Goal: Book appointment/travel/reservation

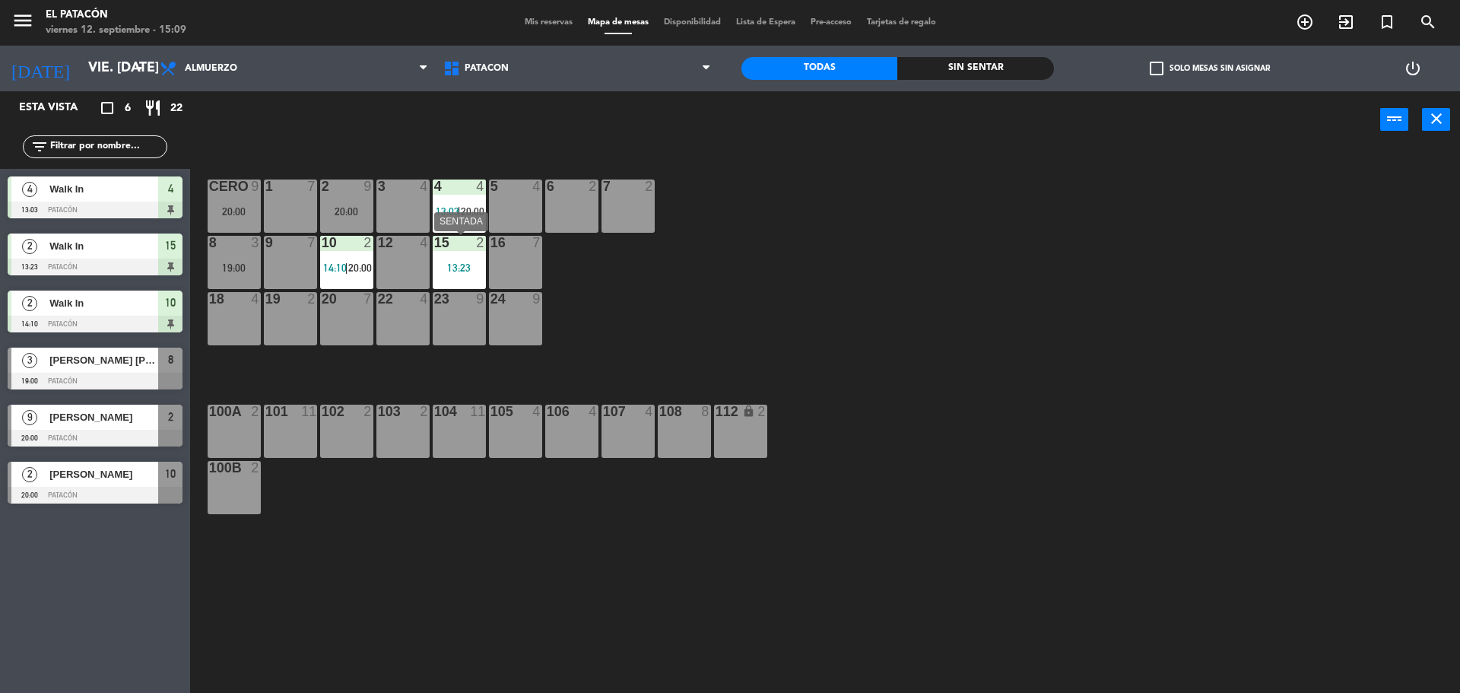
click at [453, 265] on div "13:23" at bounding box center [459, 267] width 53 height 11
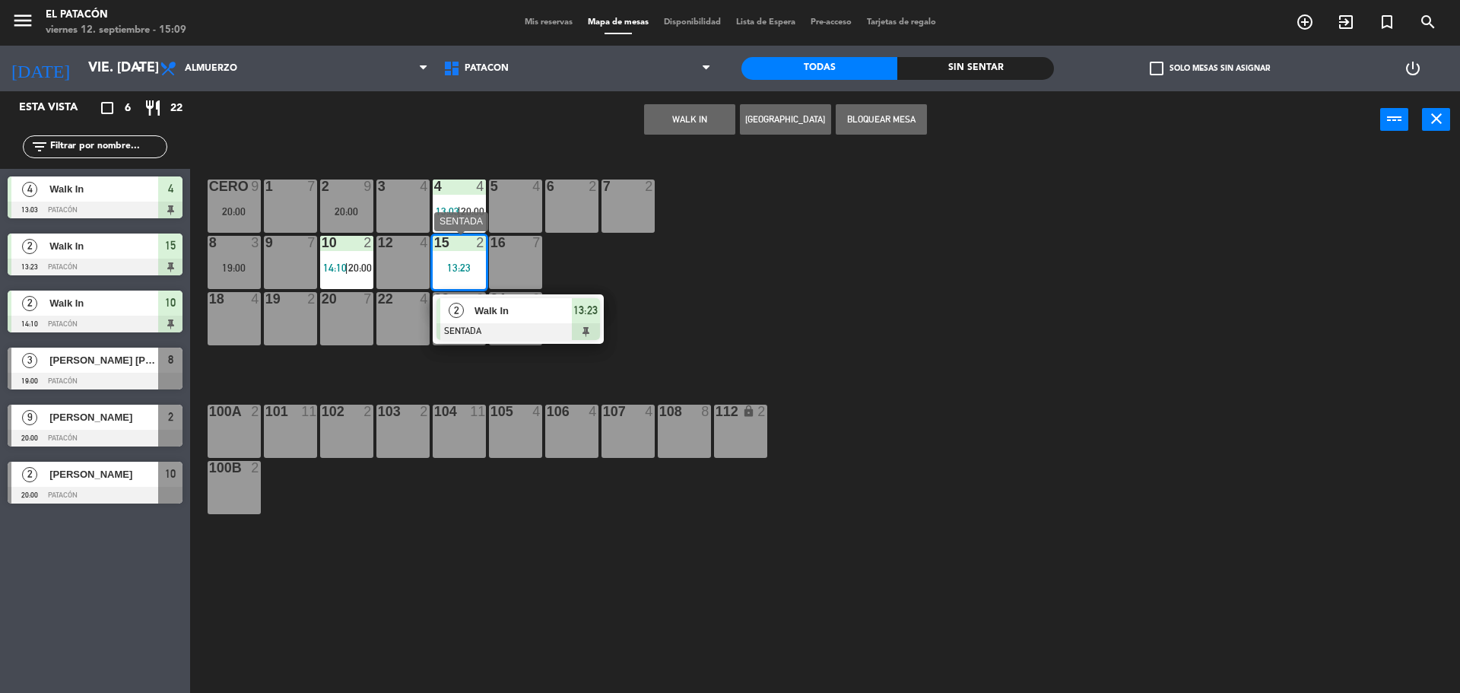
click at [490, 300] on div "Walk In" at bounding box center [522, 310] width 99 height 25
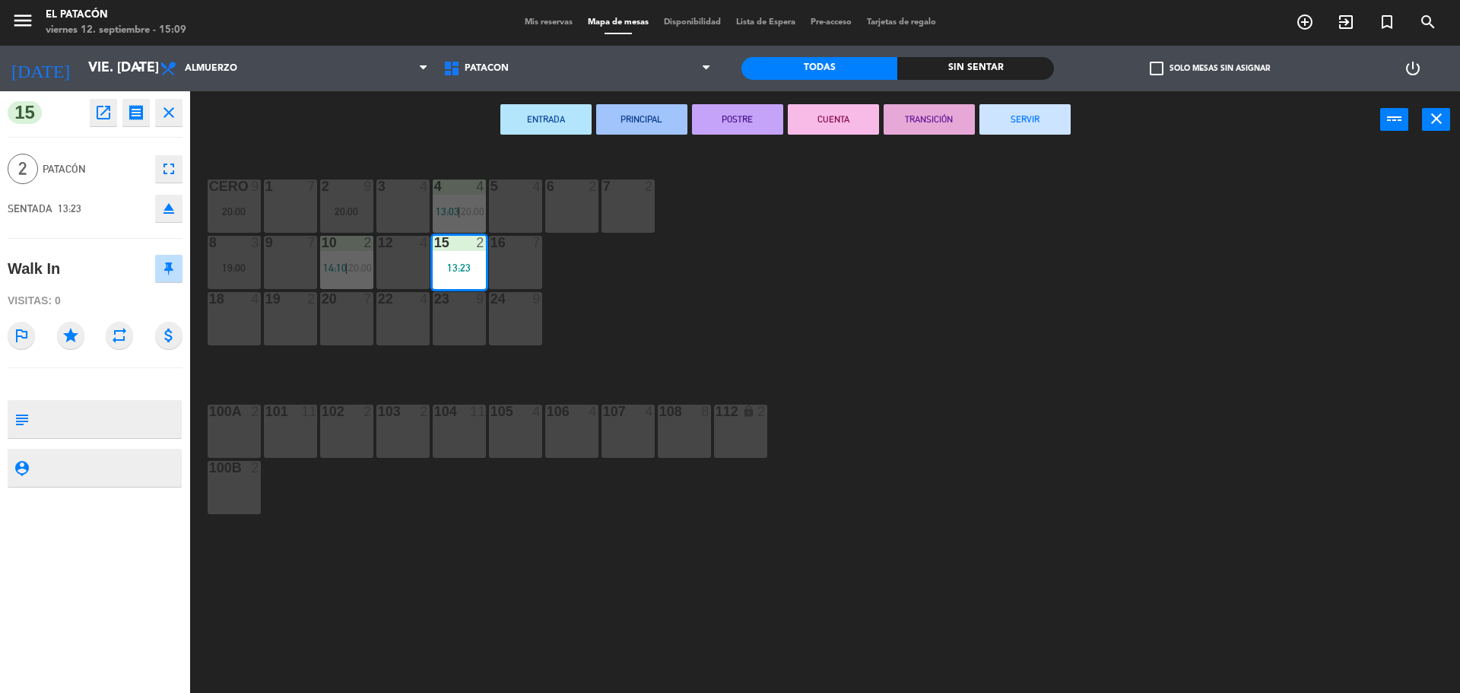
click at [1046, 115] on button "SERVIR" at bounding box center [1024, 119] width 91 height 30
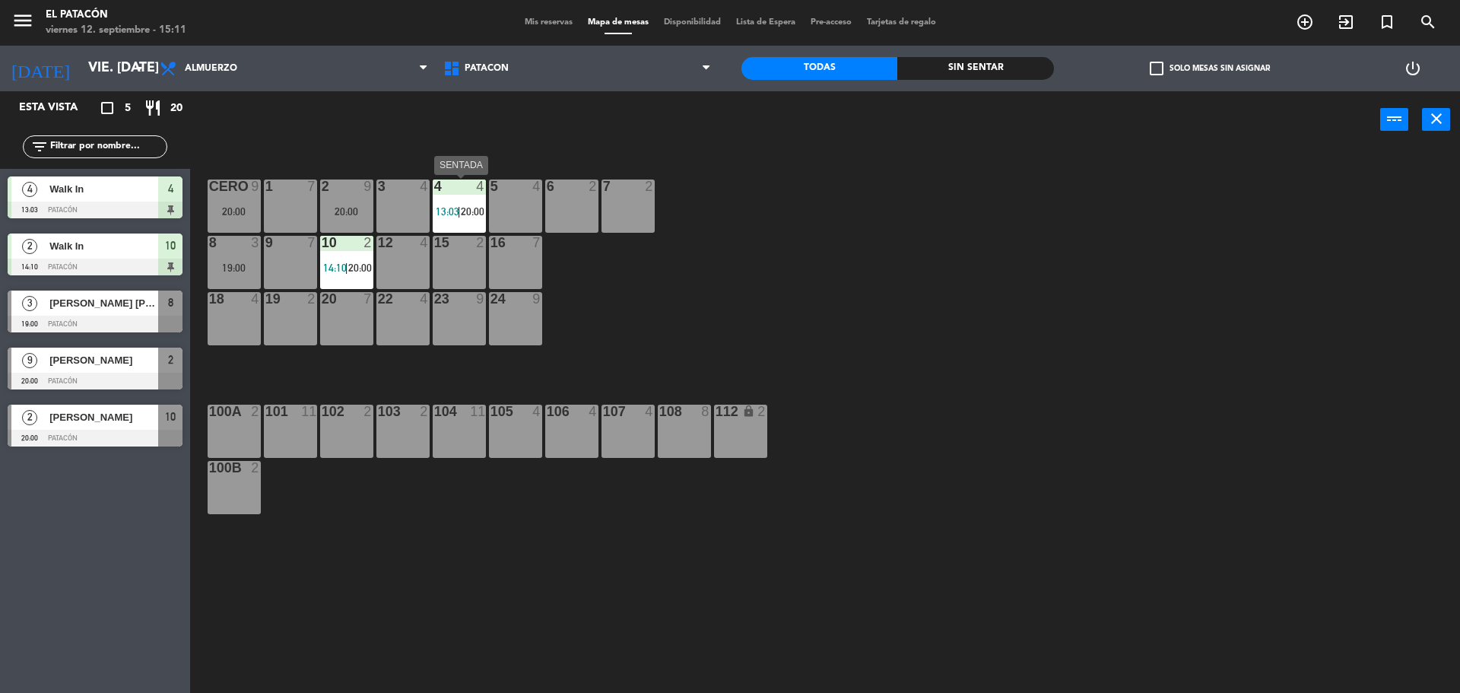
click at [449, 211] on span "13:03" at bounding box center [448, 211] width 24 height 12
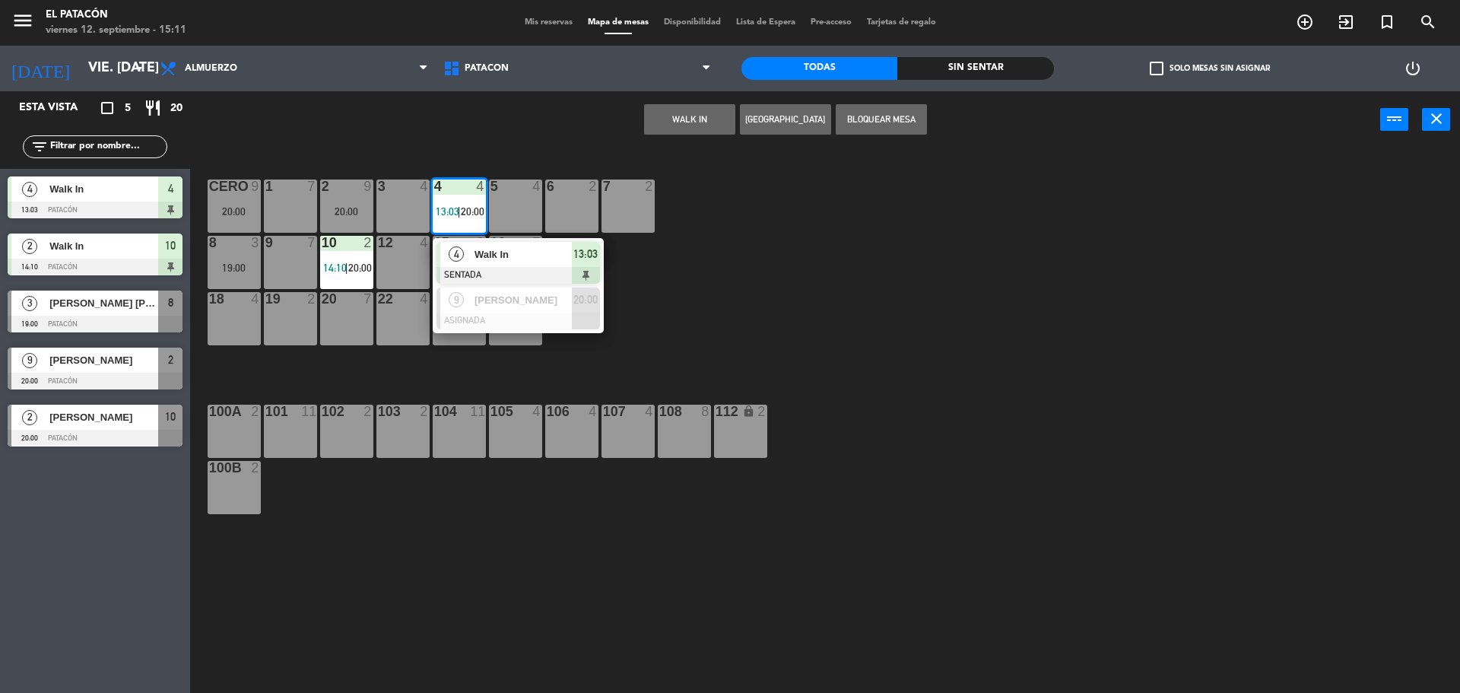
click at [496, 260] on span "Walk In" at bounding box center [522, 254] width 97 height 16
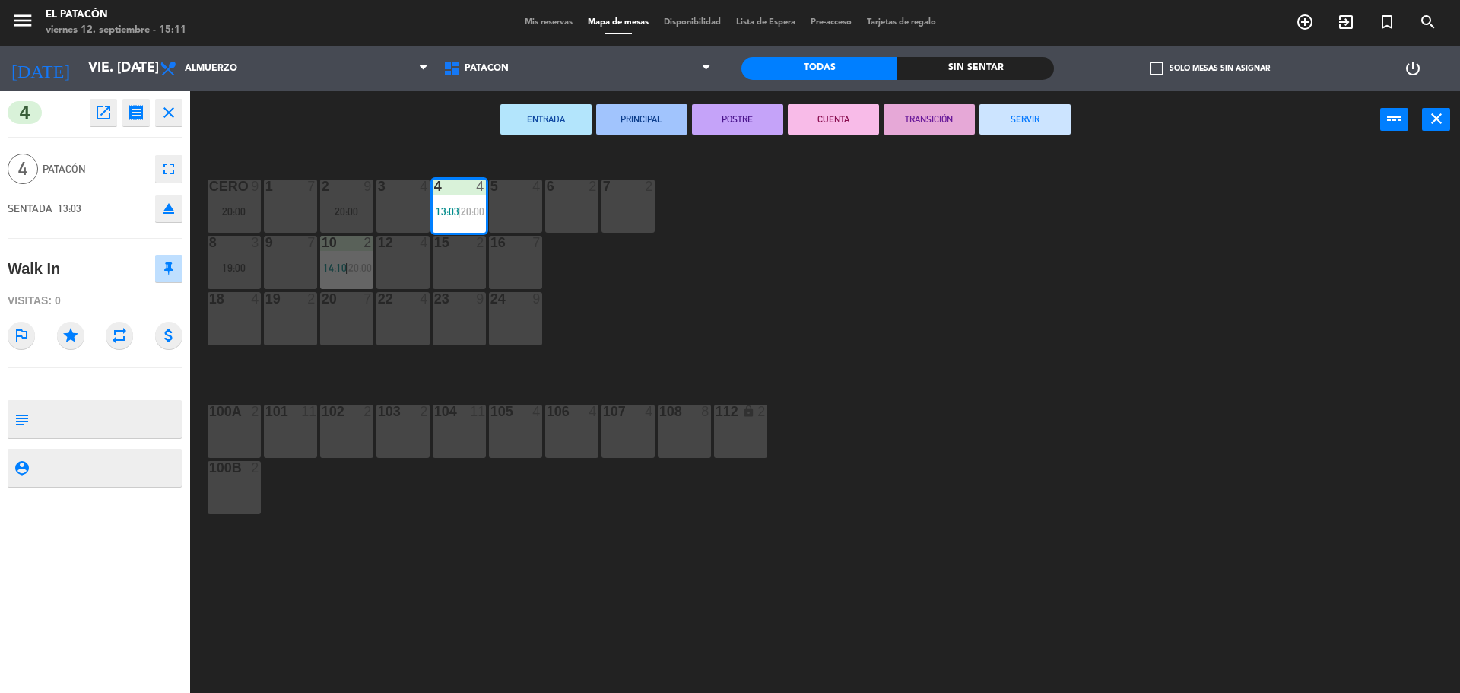
click at [1004, 113] on button "SERVIR" at bounding box center [1024, 119] width 91 height 30
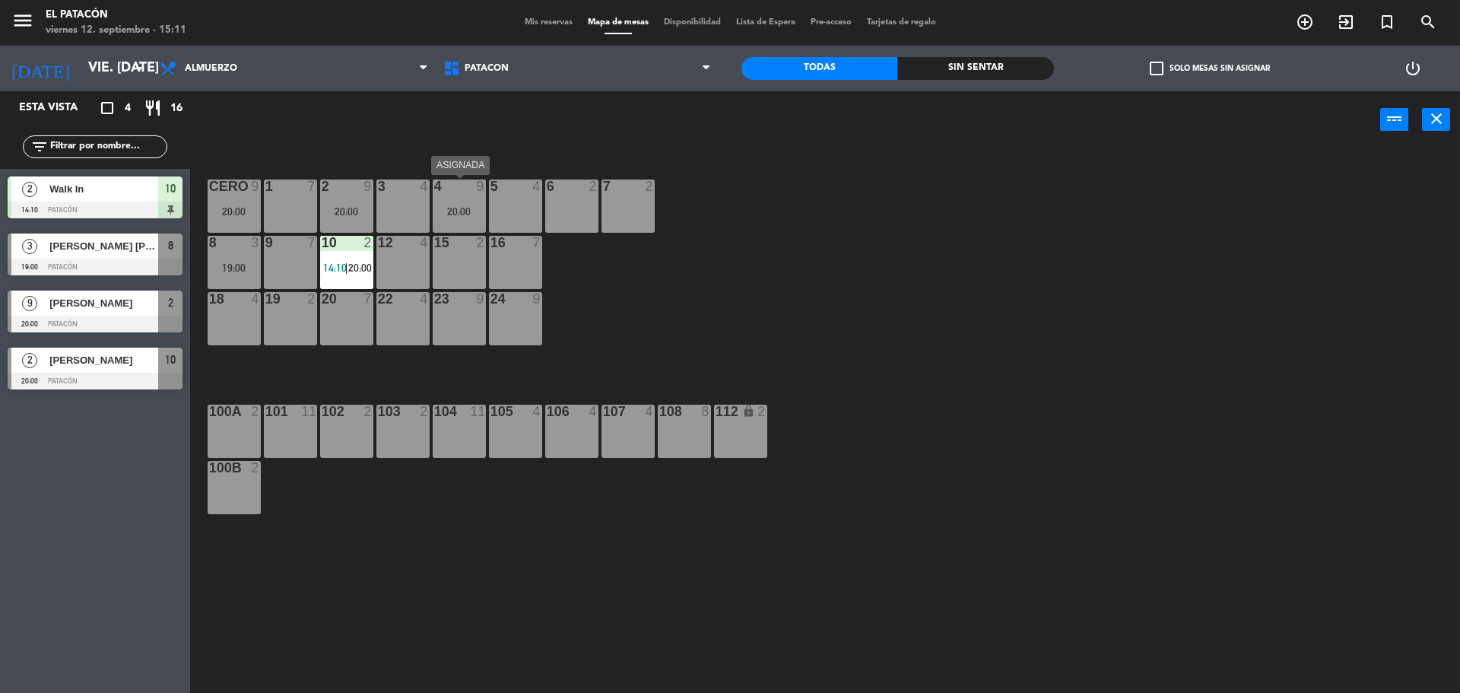
click at [452, 209] on div "20:00" at bounding box center [459, 211] width 53 height 11
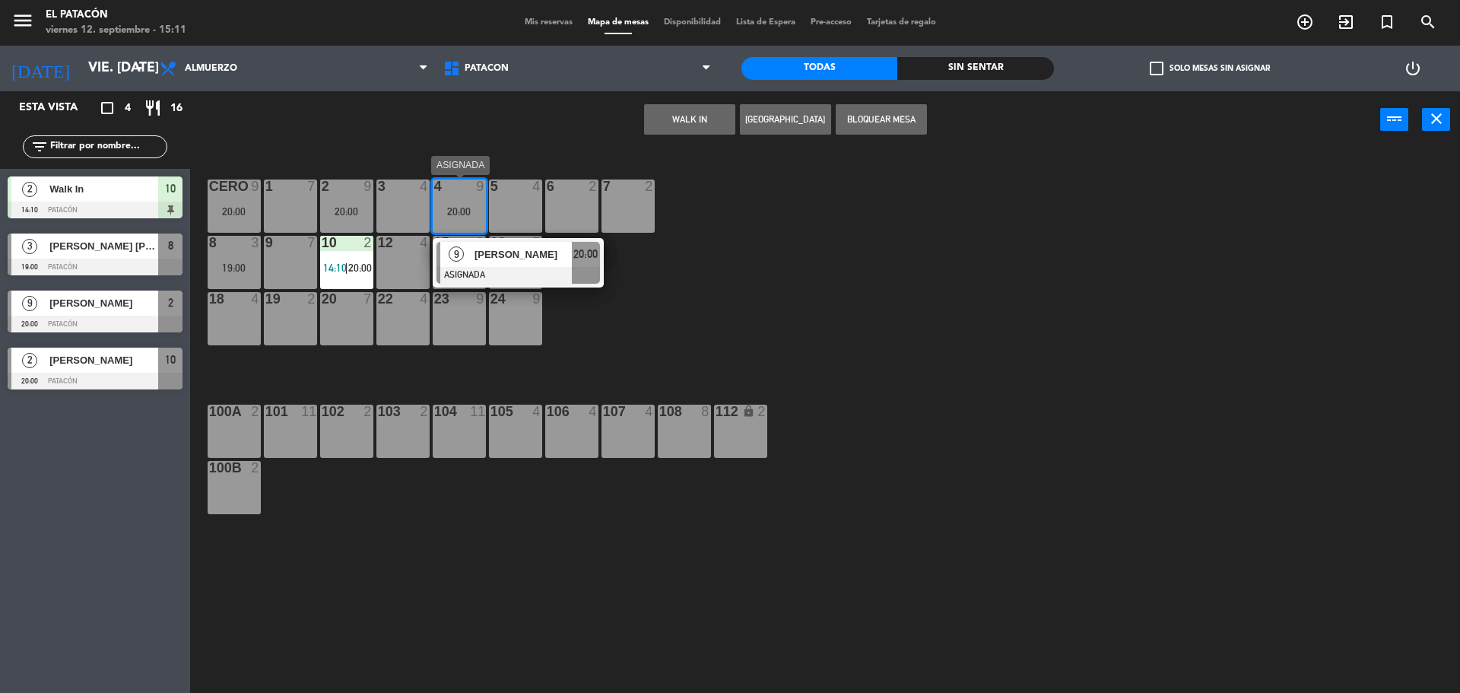
click at [525, 252] on span "[PERSON_NAME]" at bounding box center [522, 254] width 97 height 16
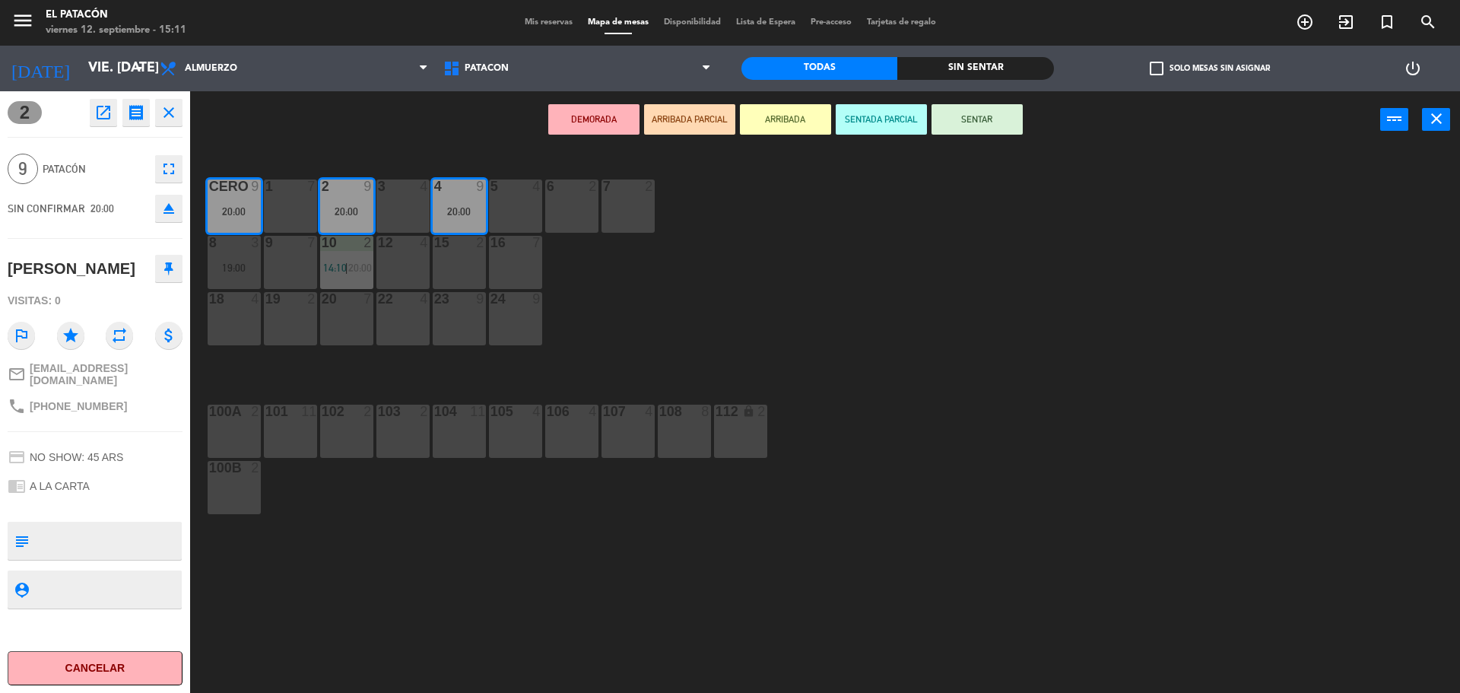
click at [925, 159] on div "1 7 2 9 20:00 3 4 4 9 20:00 5 4 6 2 7 2 CERO 9 20:00 8 3 19:00 9 7 10 2 14:10 |…" at bounding box center [832, 424] width 1255 height 544
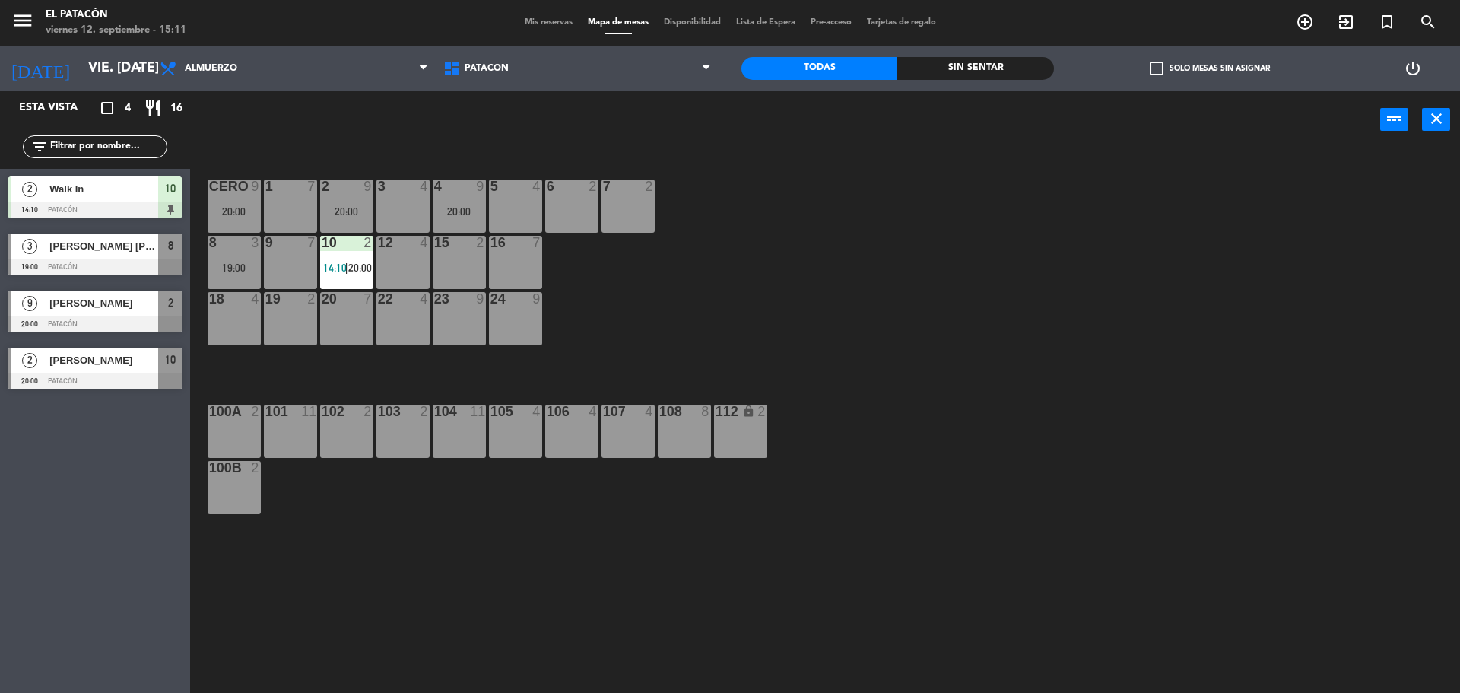
click at [229, 263] on div "19:00" at bounding box center [234, 267] width 53 height 11
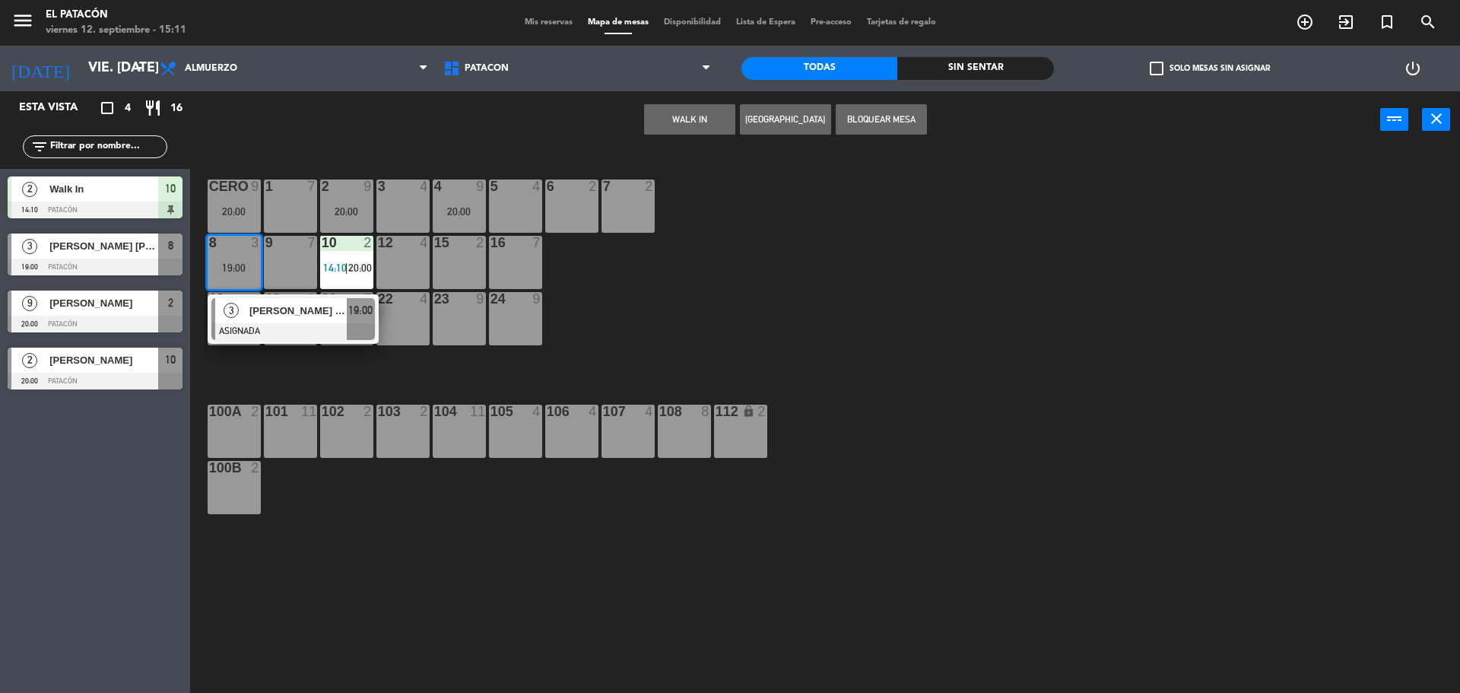
click at [281, 306] on span "[PERSON_NAME] [PERSON_NAME]" at bounding box center [297, 311] width 97 height 16
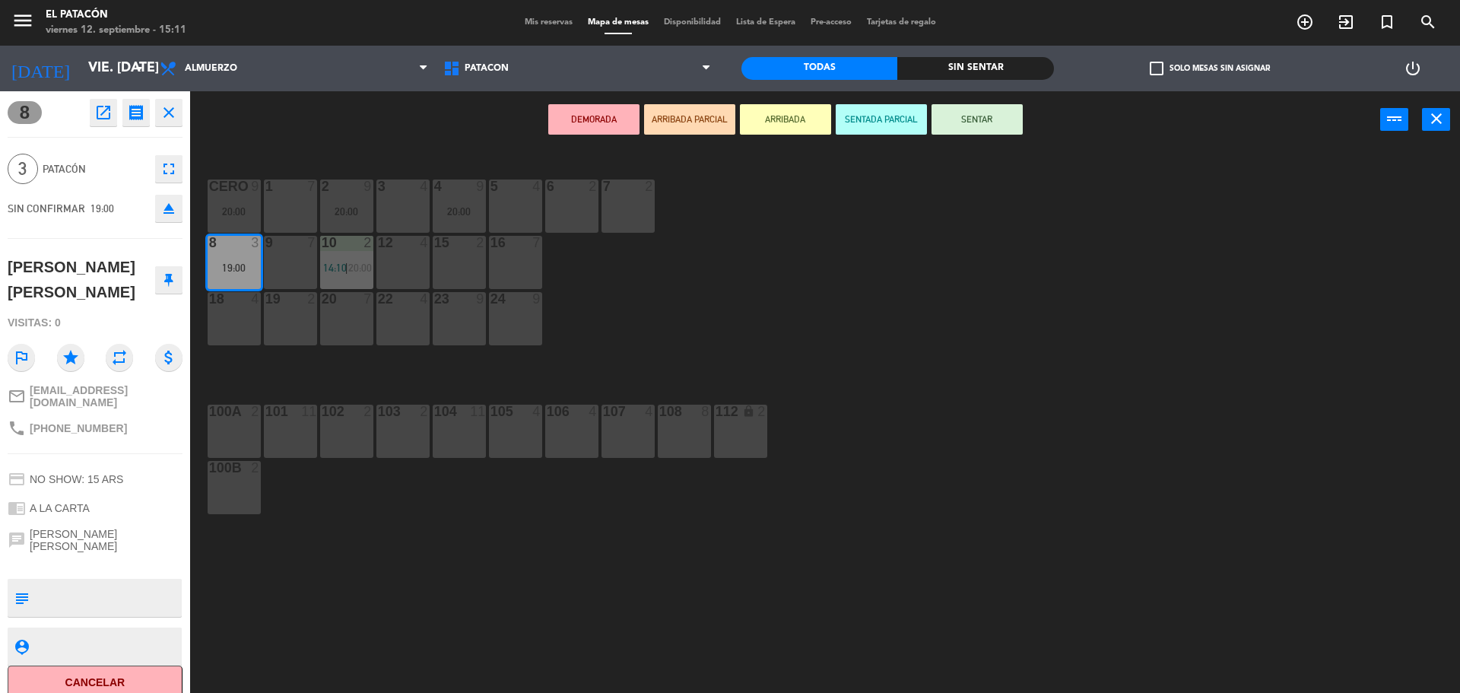
click at [724, 306] on div "1 7 2 9 20:00 3 4 4 9 20:00 5 4 6 2 7 2 CERO 9 20:00 8 3 19:00 9 7 10 2 14:10 |…" at bounding box center [832, 424] width 1255 height 544
